Goal: Task Accomplishment & Management: Use online tool/utility

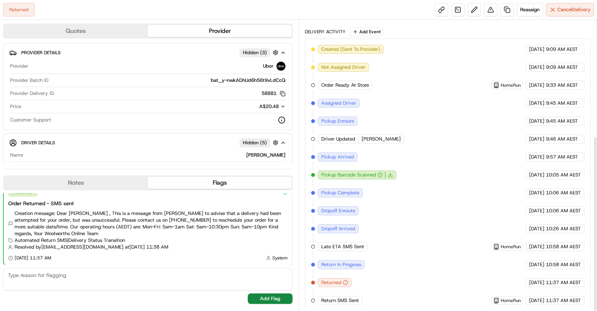
scroll to position [192, 0]
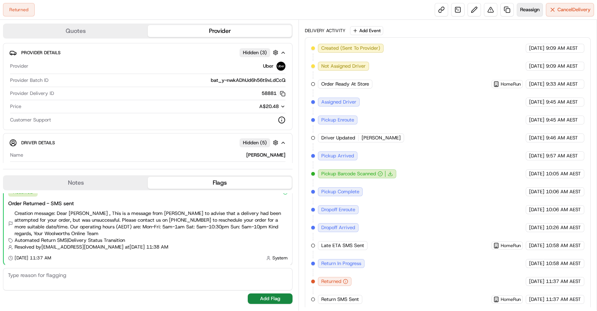
click at [525, 10] on span "Reassign" at bounding box center [529, 9] width 19 height 7
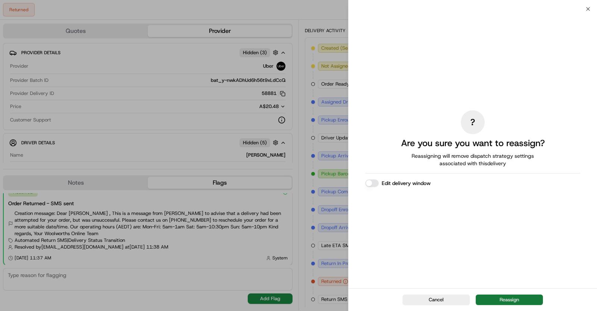
click at [510, 301] on button "Reassign" at bounding box center [509, 299] width 67 height 10
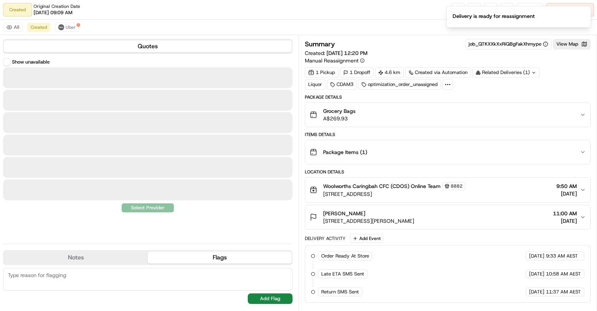
scroll to position [0, 0]
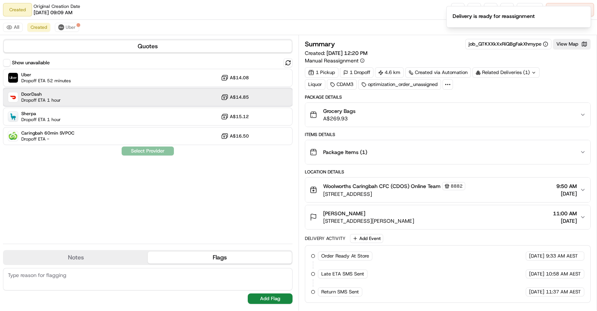
click at [112, 95] on div "DoorDash Dropoff ETA 1 hour A$14.85" at bounding box center [148, 97] width 290 height 18
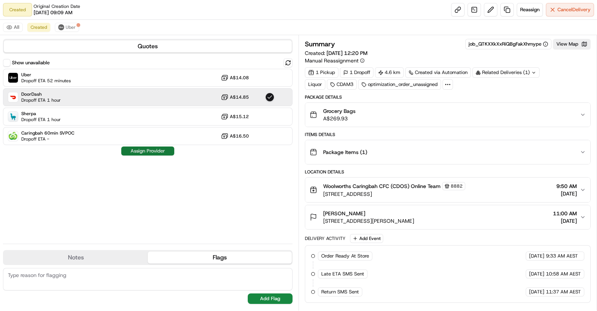
click at [160, 150] on button "Assign Provider" at bounding box center [147, 150] width 53 height 9
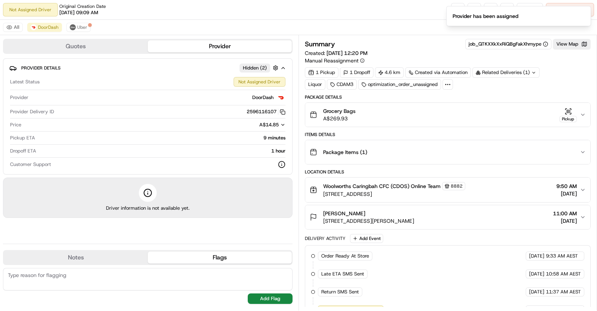
scroll to position [30, 0]
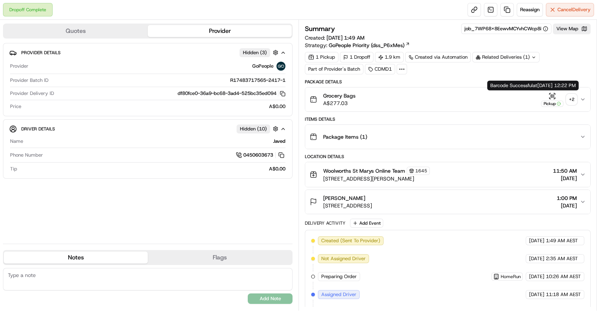
click at [575, 96] on div "+ 2" at bounding box center [572, 99] width 10 height 10
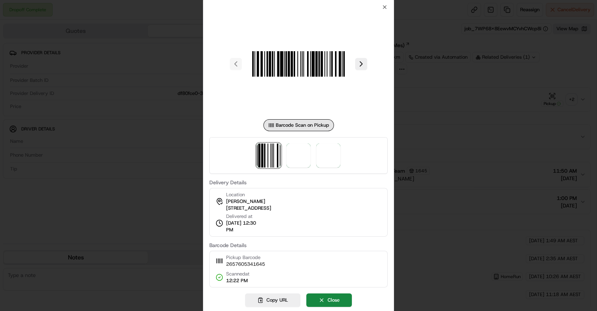
click at [315, 159] on div at bounding box center [298, 155] width 178 height 37
click at [302, 159] on span at bounding box center [299, 155] width 24 height 24
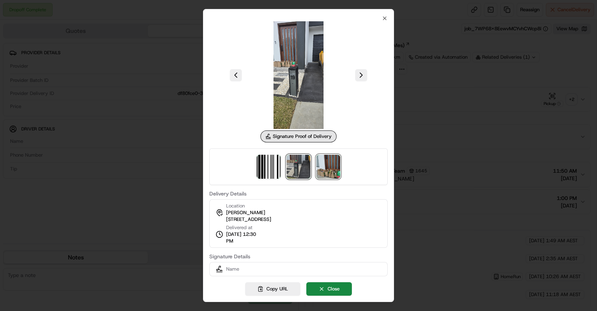
click at [324, 163] on img at bounding box center [329, 167] width 24 height 24
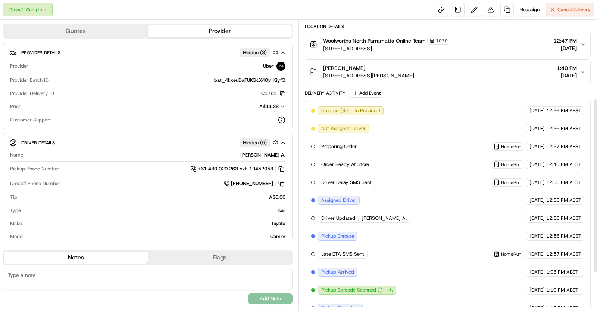
scroll to position [192, 0]
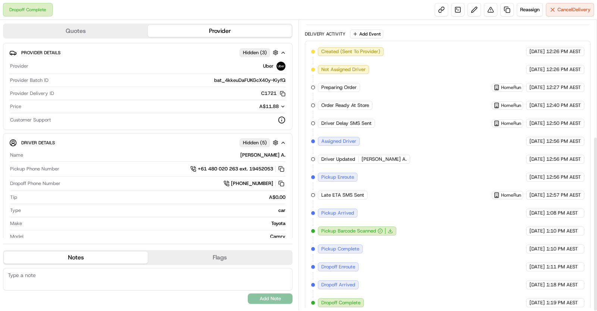
scroll to position [192, 0]
